Goal: Find specific page/section: Find specific page/section

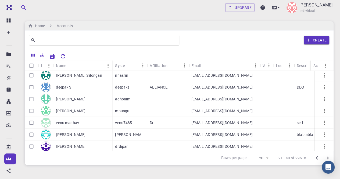
scroll to position [62, 0]
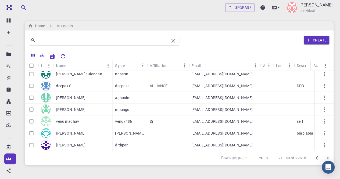
click at [160, 40] on input "text" at bounding box center [101, 40] width 133 height 8
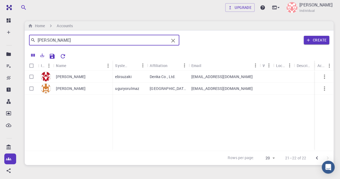
scroll to position [0, 0]
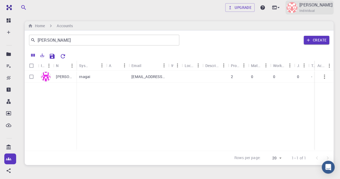
click at [318, 8] on p "[PERSON_NAME]" at bounding box center [315, 5] width 33 height 6
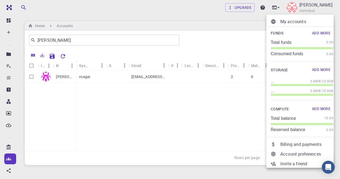
click at [74, 39] on div at bounding box center [170, 89] width 340 height 179
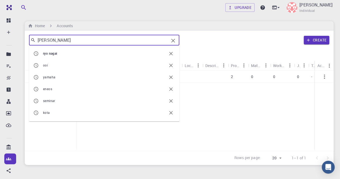
click at [70, 42] on input "[PERSON_NAME]" at bounding box center [101, 40] width 133 height 8
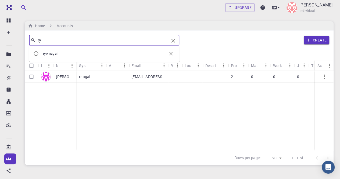
type input "r"
type input "w"
type input "seminar"
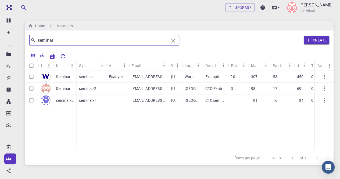
click at [62, 75] on p "Seminar Organization" at bounding box center [65, 76] width 18 height 5
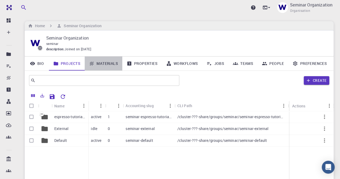
click at [110, 63] on link "Materials" at bounding box center [104, 63] width 38 height 14
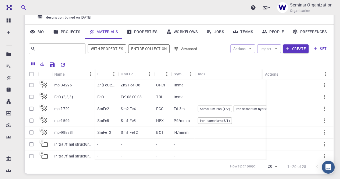
scroll to position [43, 0]
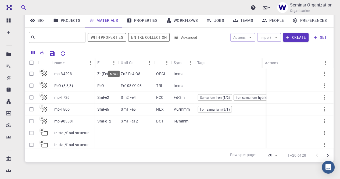
click at [111, 67] on div "Menu" at bounding box center [113, 72] width 13 height 10
click at [145, 20] on link "Properties" at bounding box center [141, 20] width 39 height 14
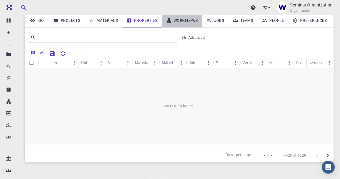
click at [179, 21] on link "Workflows" at bounding box center [182, 20] width 41 height 14
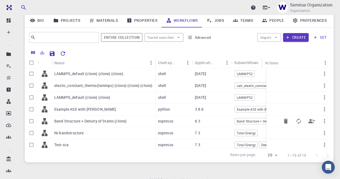
click at [68, 123] on p "Band Structure + Density of States (clone)" at bounding box center [90, 120] width 72 height 5
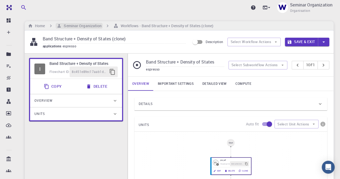
click at [73, 25] on h6 "Seminar Organization" at bounding box center [81, 26] width 40 height 6
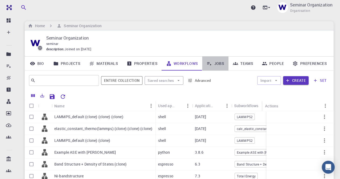
click at [217, 64] on link "Jobs" at bounding box center [215, 63] width 26 height 14
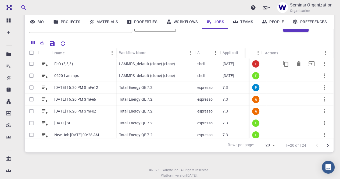
scroll to position [54, 0]
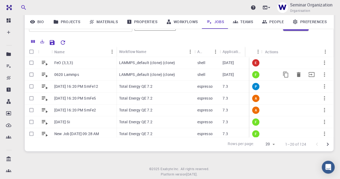
click at [71, 75] on p "0620 Lammps" at bounding box center [66, 74] width 25 height 5
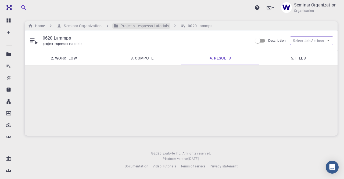
click at [139, 27] on h6 "Projects - espresso-tutorials" at bounding box center [143, 26] width 51 height 6
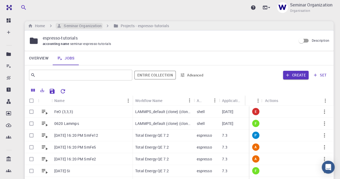
click at [81, 26] on h6 "Seminar Organization" at bounding box center [81, 26] width 40 height 6
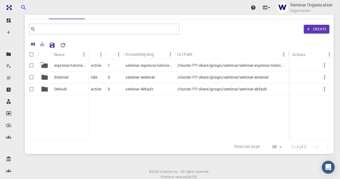
scroll to position [54, 0]
